Goal: Task Accomplishment & Management: Manage account settings

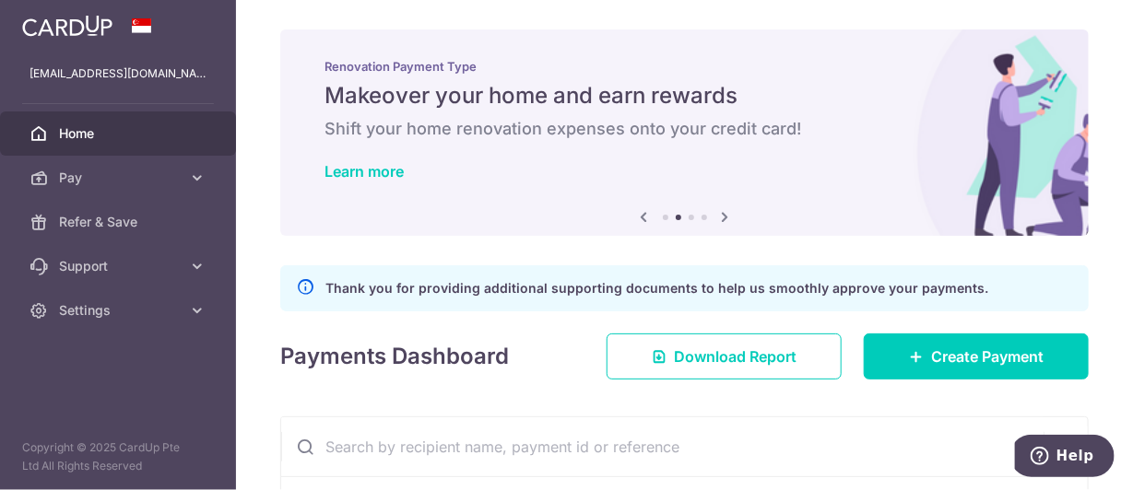
scroll to position [369, 0]
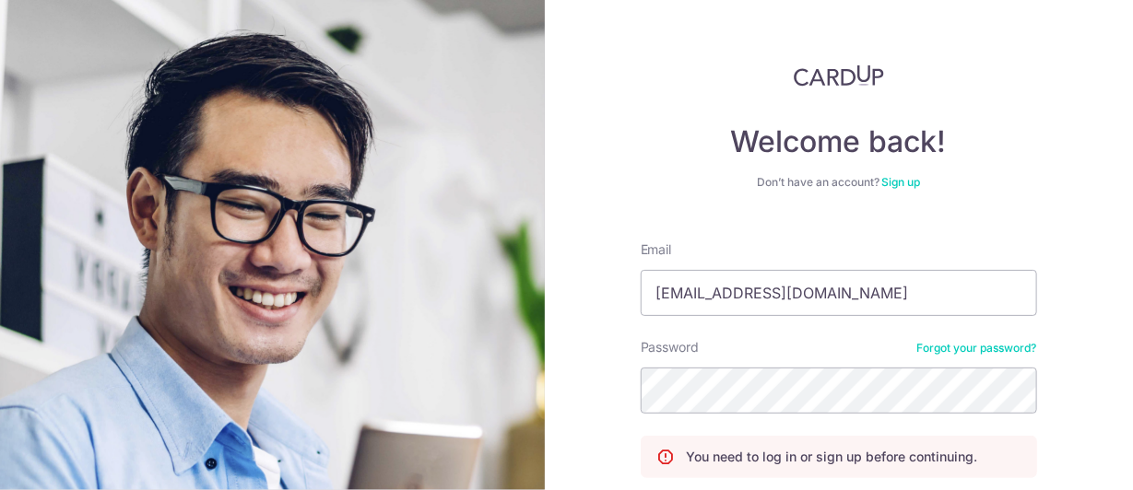
scroll to position [91, 0]
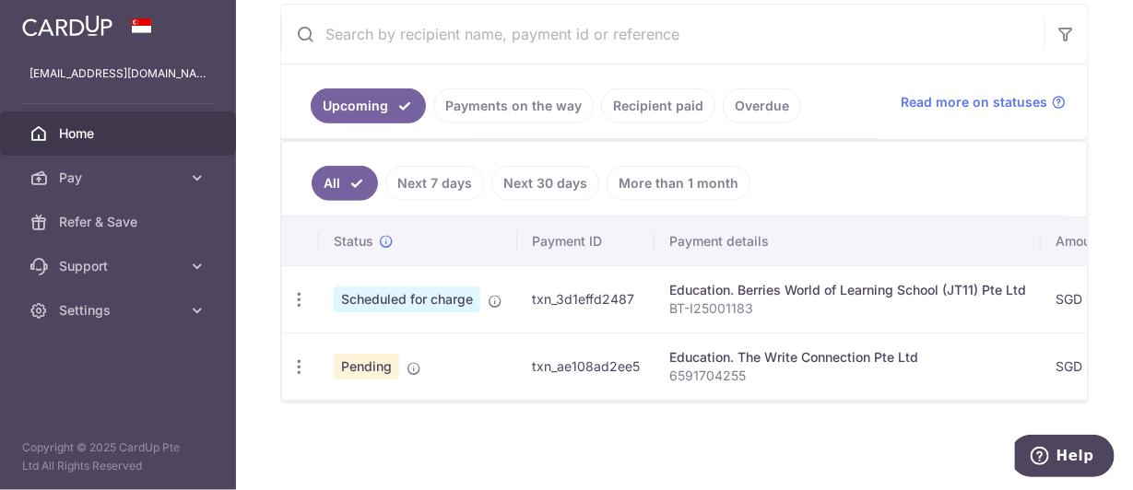
click at [717, 402] on div at bounding box center [684, 401] width 805 height 2
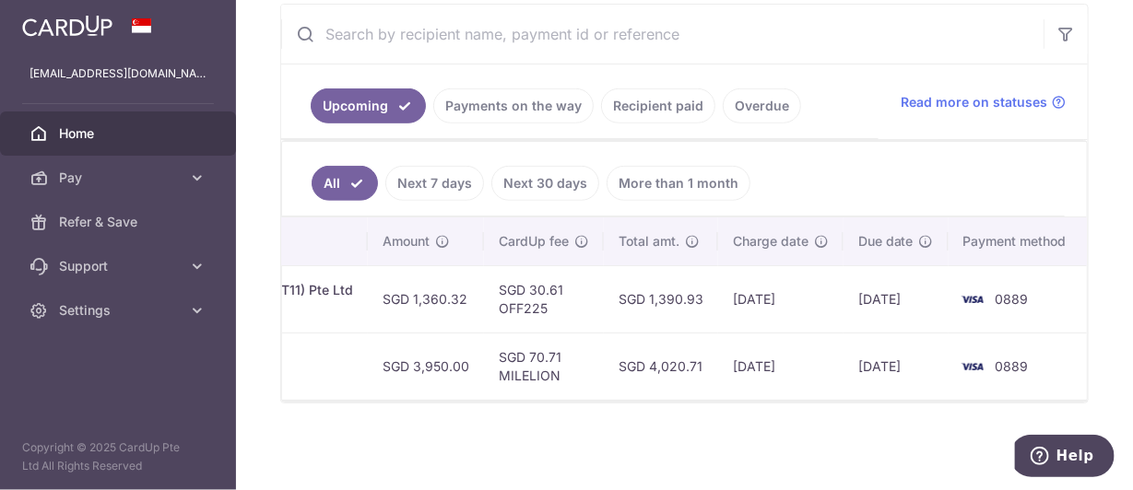
scroll to position [0, 673]
